Goal: Task Accomplishment & Management: Manage account settings

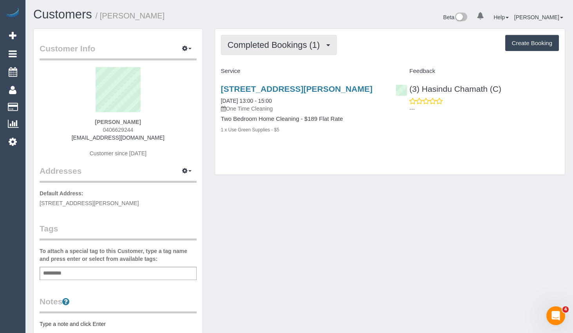
click at [306, 47] on span "Completed Bookings (1)" at bounding box center [276, 45] width 96 height 10
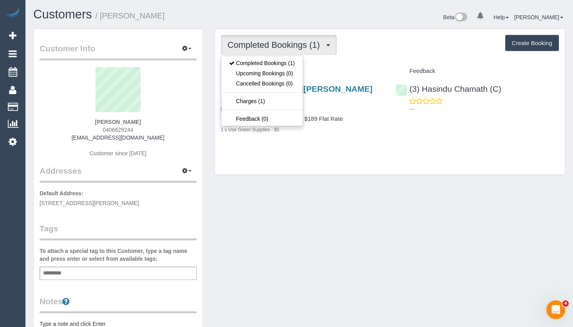
click at [397, 51] on div "Completed Bookings (1) Completed Bookings (1) Upcoming Bookings (0) Cancelled B…" at bounding box center [390, 45] width 338 height 20
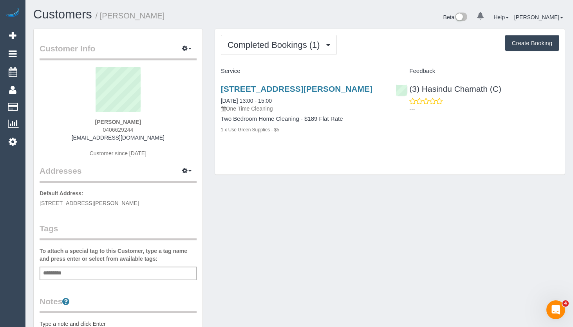
drag, startPoint x: 154, startPoint y: 140, endPoint x: 83, endPoint y: 139, distance: 70.1
click at [83, 139] on div "[PERSON_NAME] 0406629244 [EMAIL_ADDRESS][DOMAIN_NAME] Customer since [DATE]" at bounding box center [118, 116] width 157 height 98
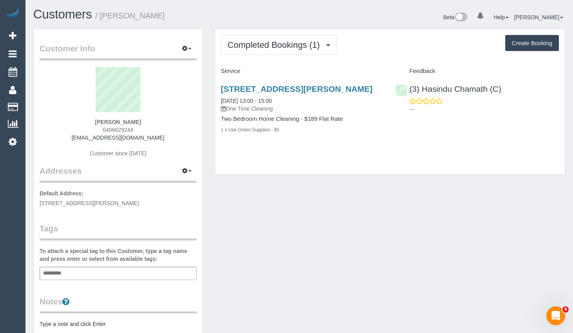
copy link "[EMAIL_ADDRESS][DOMAIN_NAME]"
drag, startPoint x: 297, startPoint y: 322, endPoint x: 276, endPoint y: 289, distance: 38.9
click at [293, 321] on div "Customer Info Edit Contact Info Send Message Email Preferences Special Sales Ta…" at bounding box center [299, 287] width 544 height 517
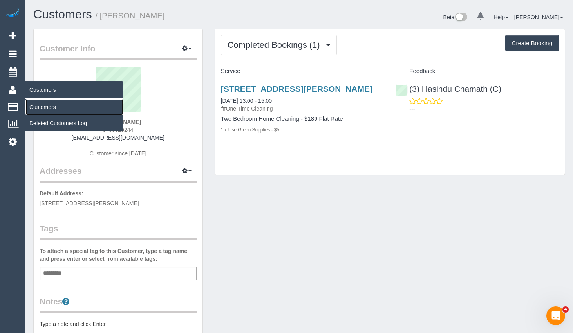
drag, startPoint x: 46, startPoint y: 106, endPoint x: 83, endPoint y: 125, distance: 42.1
click at [46, 106] on link "Customers" at bounding box center [74, 107] width 98 height 16
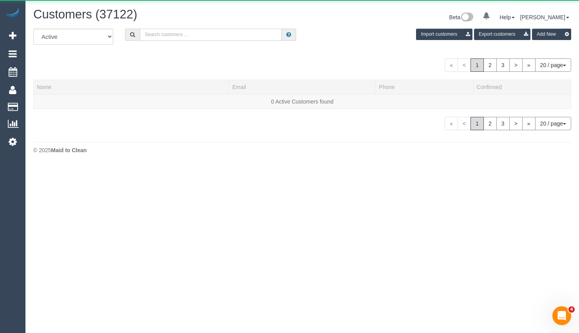
click at [187, 38] on input "text" at bounding box center [211, 35] width 142 height 12
paste input "[EMAIL_ADDRESS][DOMAIN_NAME]"
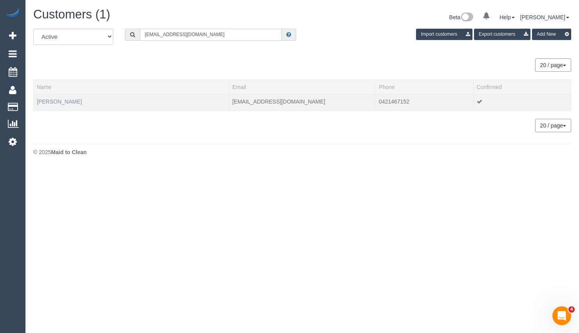
type input "[EMAIL_ADDRESS][DOMAIN_NAME]"
click at [54, 104] on link "[PERSON_NAME]" at bounding box center [59, 101] width 45 height 6
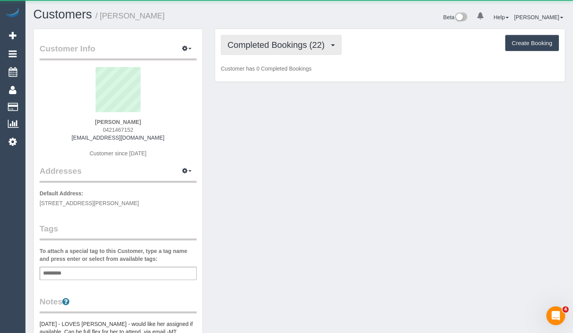
click at [281, 39] on button "Completed Bookings (22)" at bounding box center [281, 45] width 121 height 20
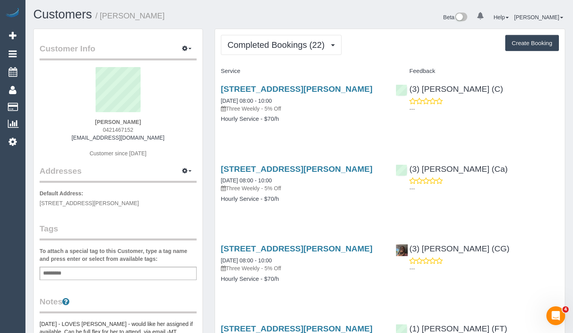
click at [289, 39] on button "Completed Bookings (22)" at bounding box center [281, 45] width 121 height 20
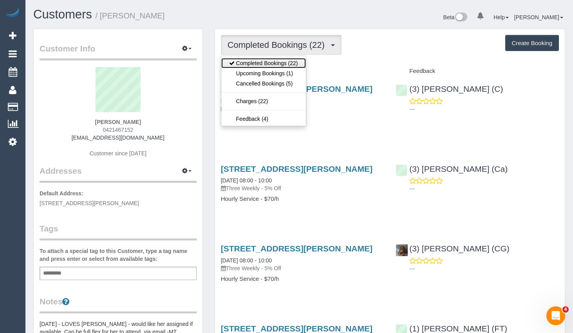
click at [276, 67] on link "Completed Bookings (22)" at bounding box center [263, 63] width 85 height 10
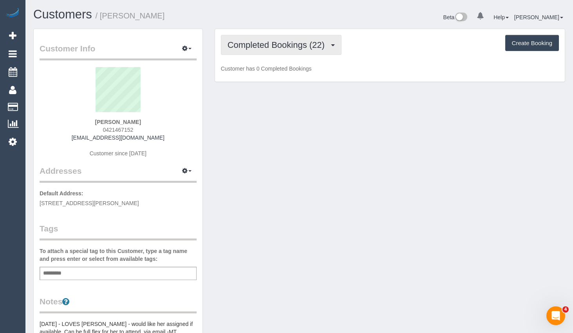
click at [292, 51] on button "Completed Bookings (22)" at bounding box center [281, 45] width 121 height 20
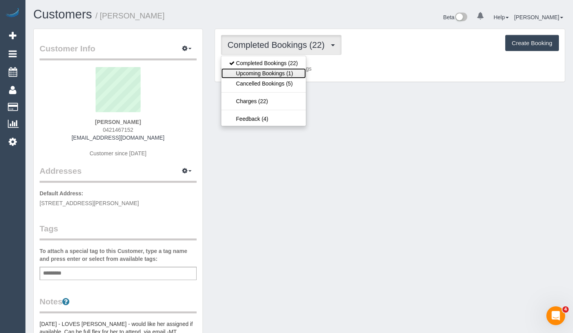
click at [286, 69] on link "Upcoming Bookings (1)" at bounding box center [263, 73] width 85 height 10
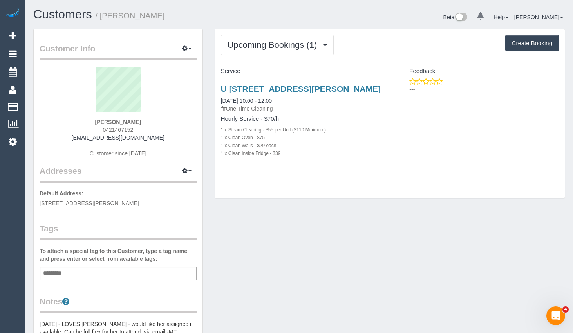
click at [557, 73] on h4 "Feedback" at bounding box center [477, 71] width 163 height 7
